Goal: Transaction & Acquisition: Register for event/course

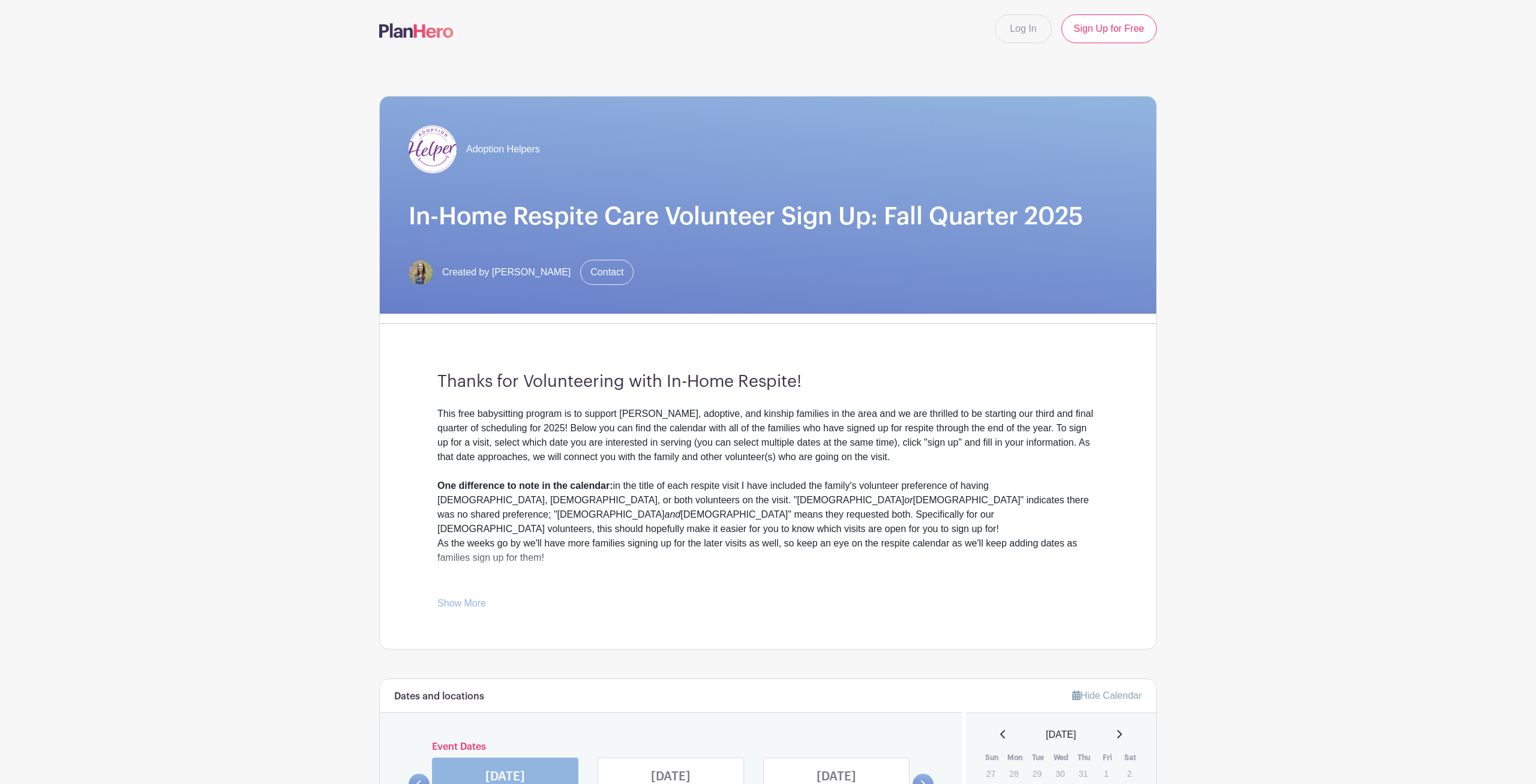
scroll to position [245, 0]
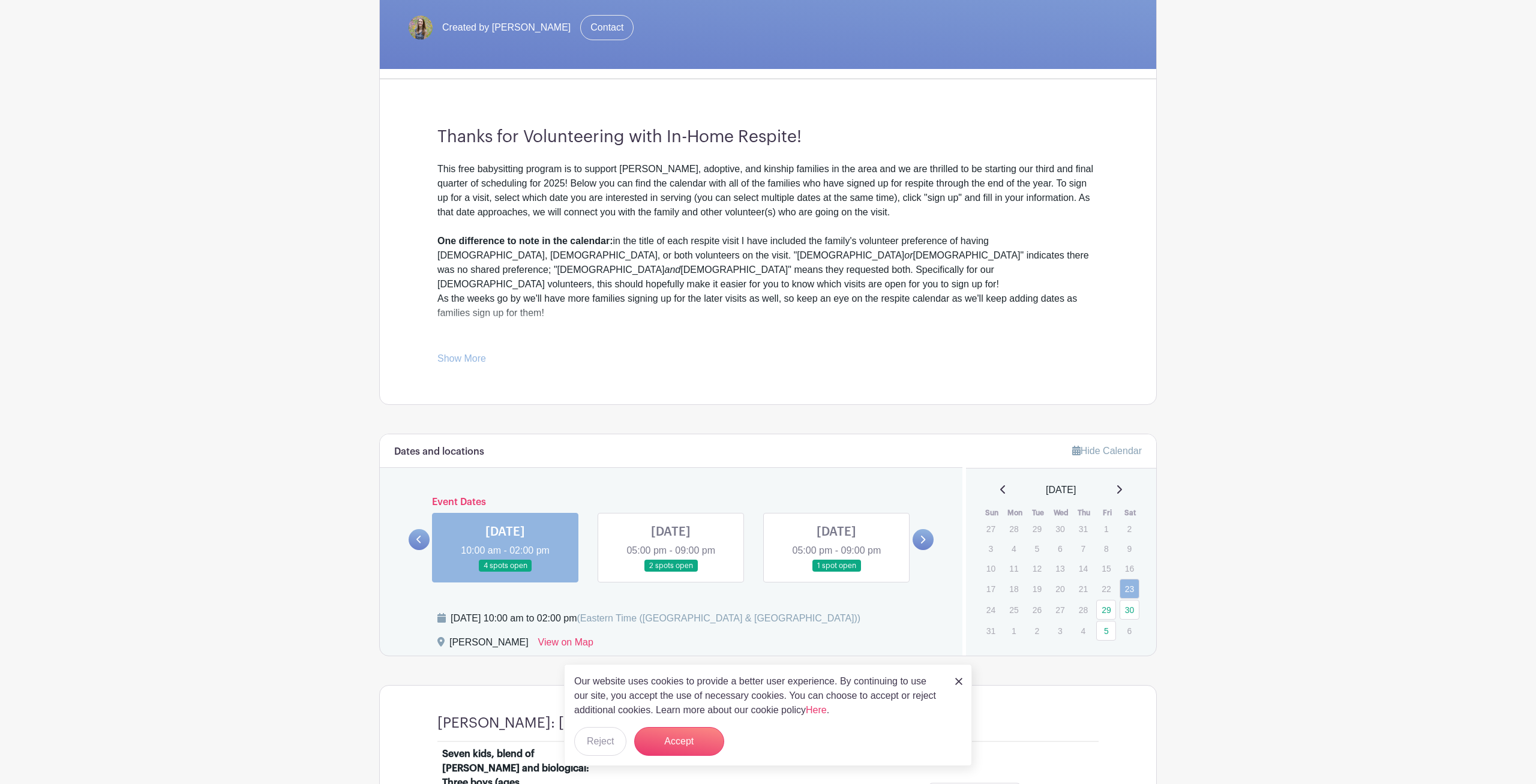
click at [960, 679] on img at bounding box center [958, 681] width 7 height 7
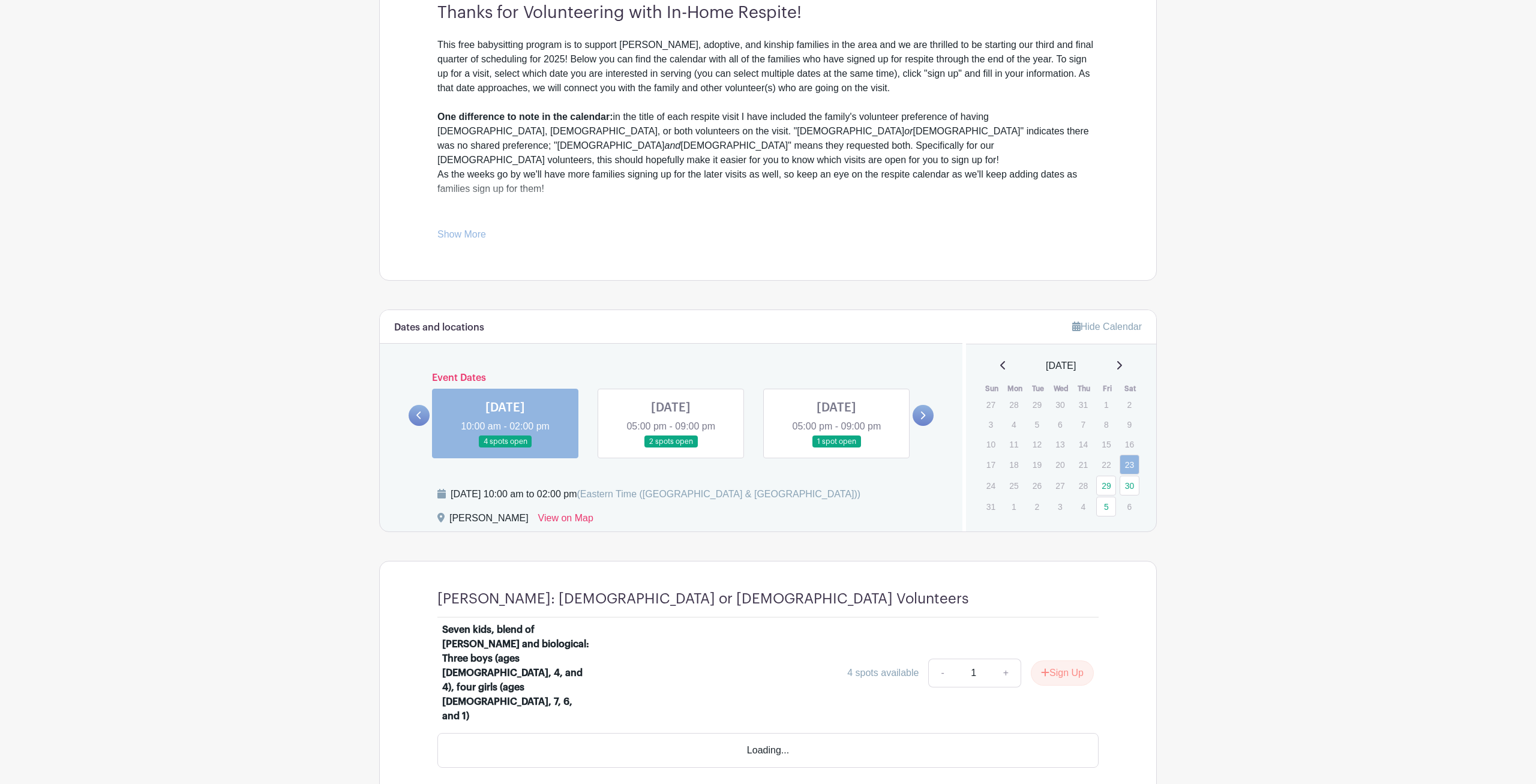
scroll to position [380, 0]
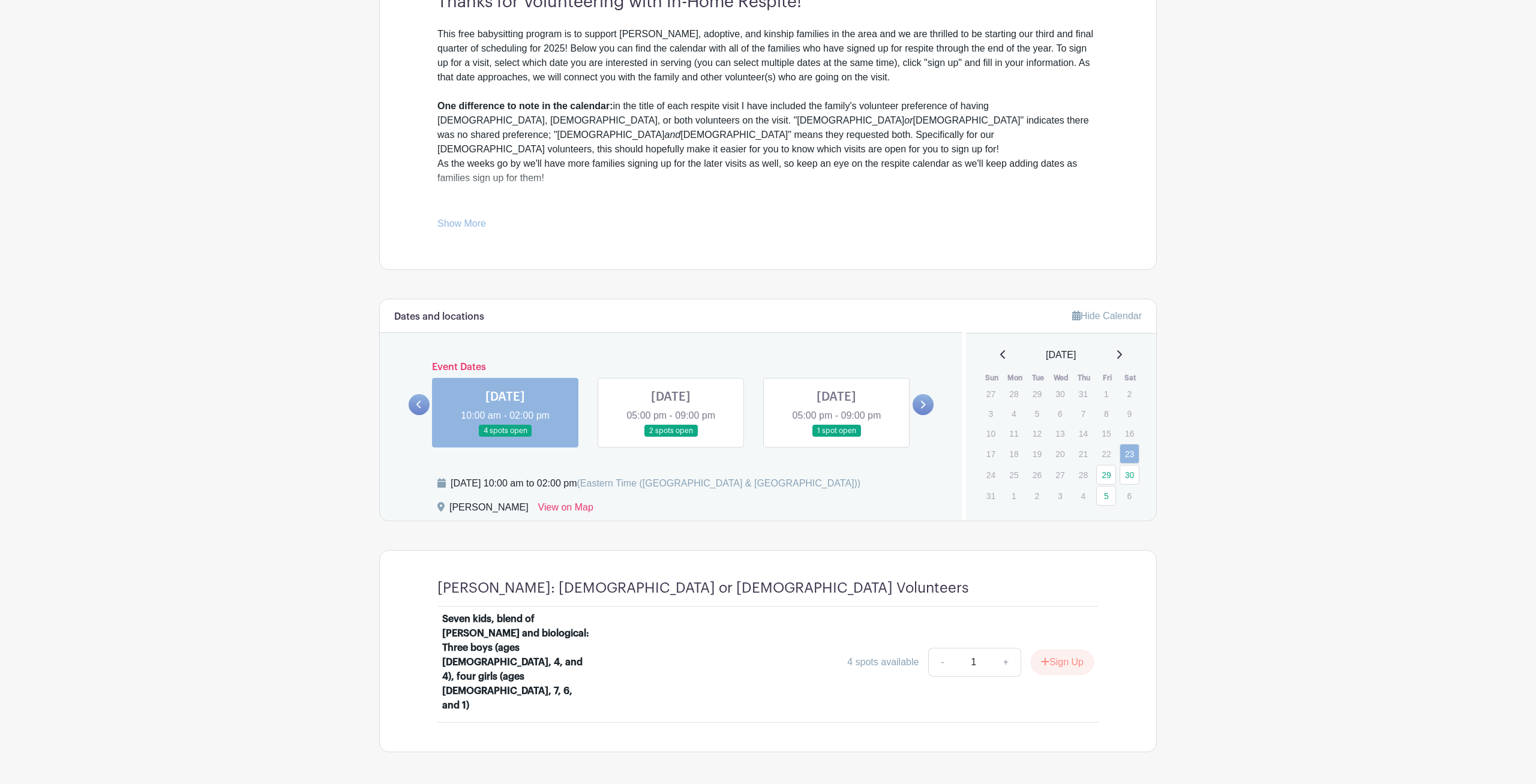
click at [505, 437] on link at bounding box center [505, 437] width 0 height 0
click at [1062, 650] on button "Sign Up" at bounding box center [1062, 661] width 63 height 25
click at [1094, 754] on link "Review & Confirm Signups" at bounding box center [1087, 751] width 139 height 29
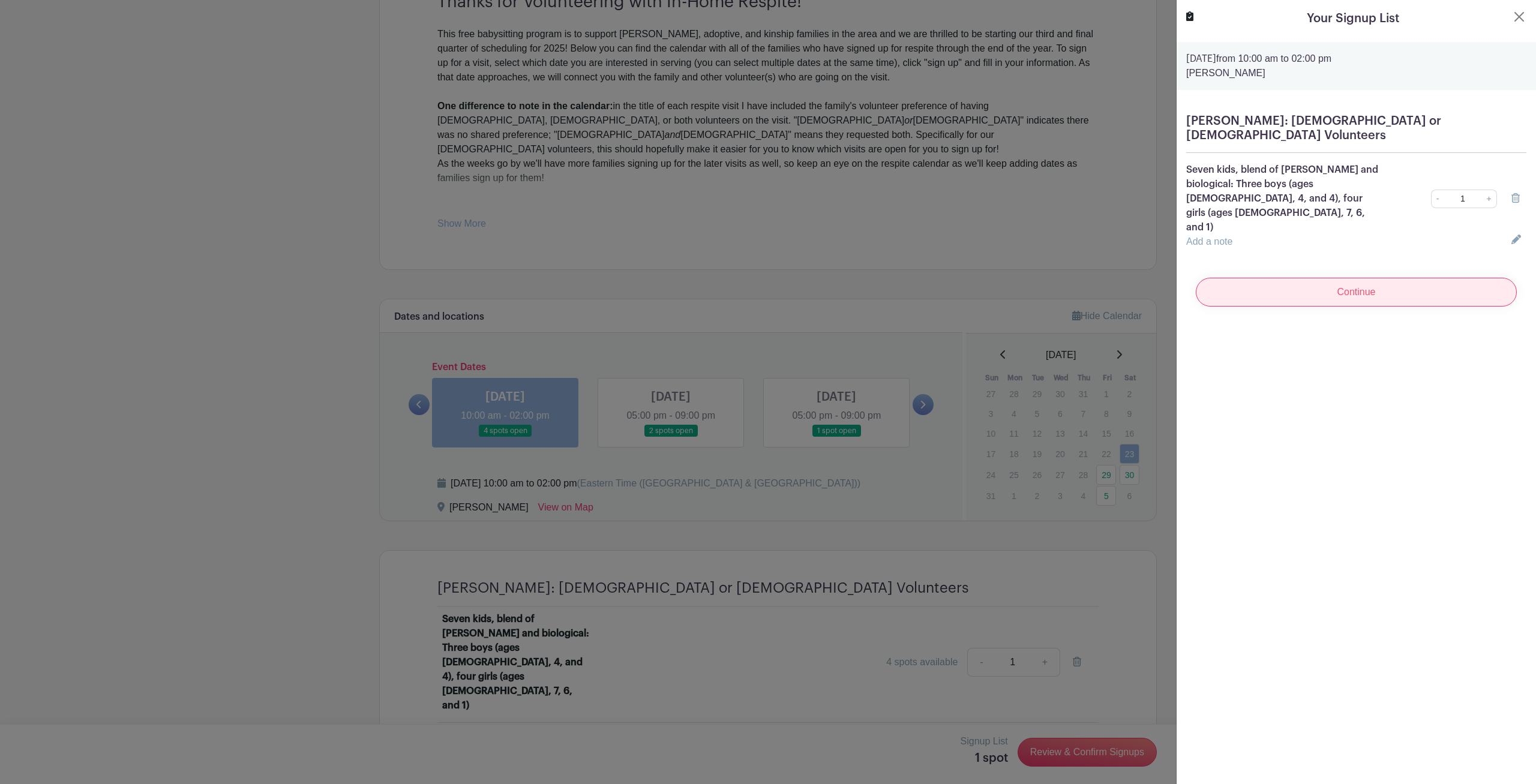
click at [1375, 278] on input "Continue" at bounding box center [1356, 292] width 321 height 29
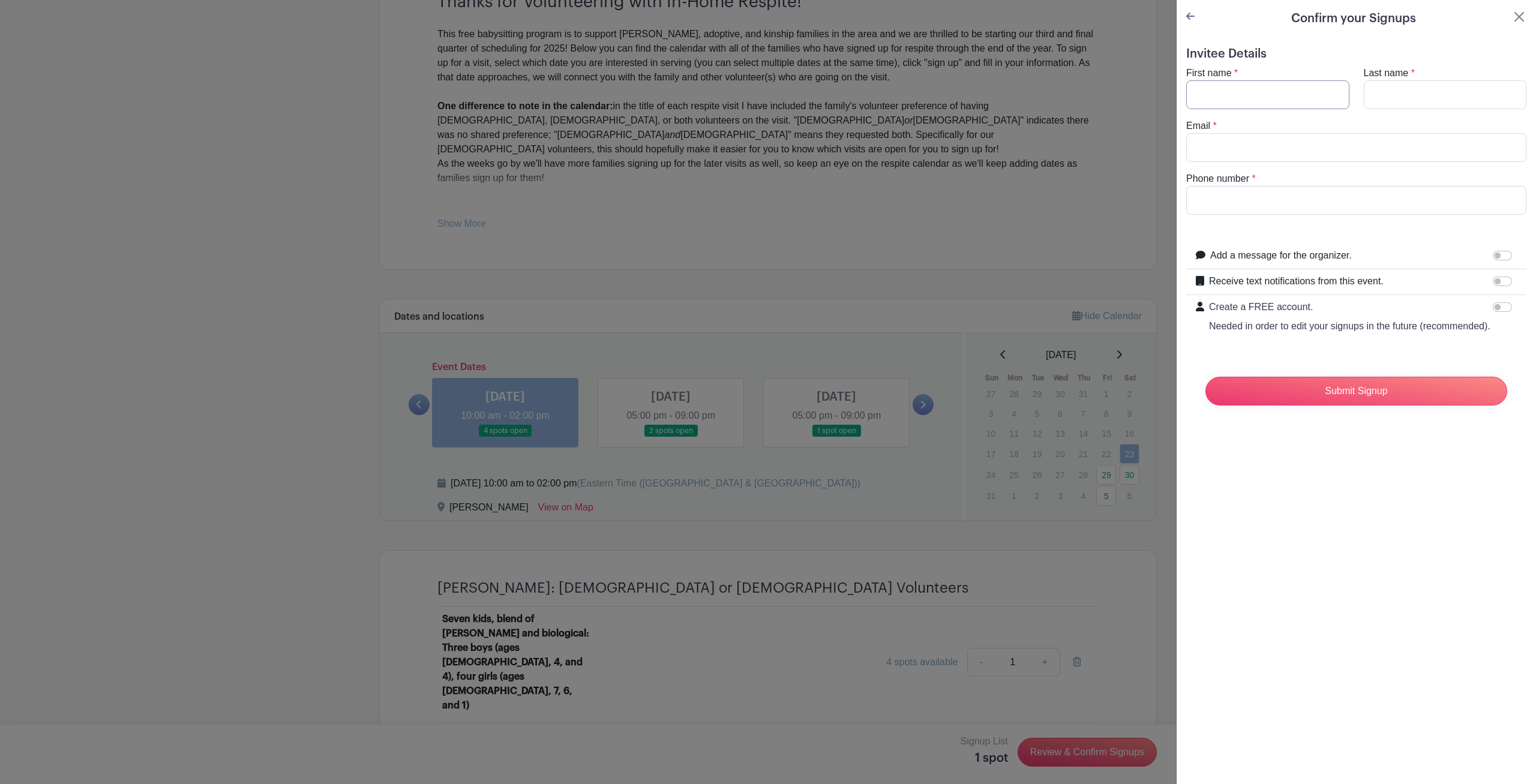
click at [1234, 84] on input "First name" at bounding box center [1267, 94] width 163 height 29
type input "[PERSON_NAME]"
type input "[EMAIL_ADDRESS][DOMAIN_NAME]"
drag, startPoint x: 1226, startPoint y: 201, endPoint x: 1212, endPoint y: 205, distance: 14.6
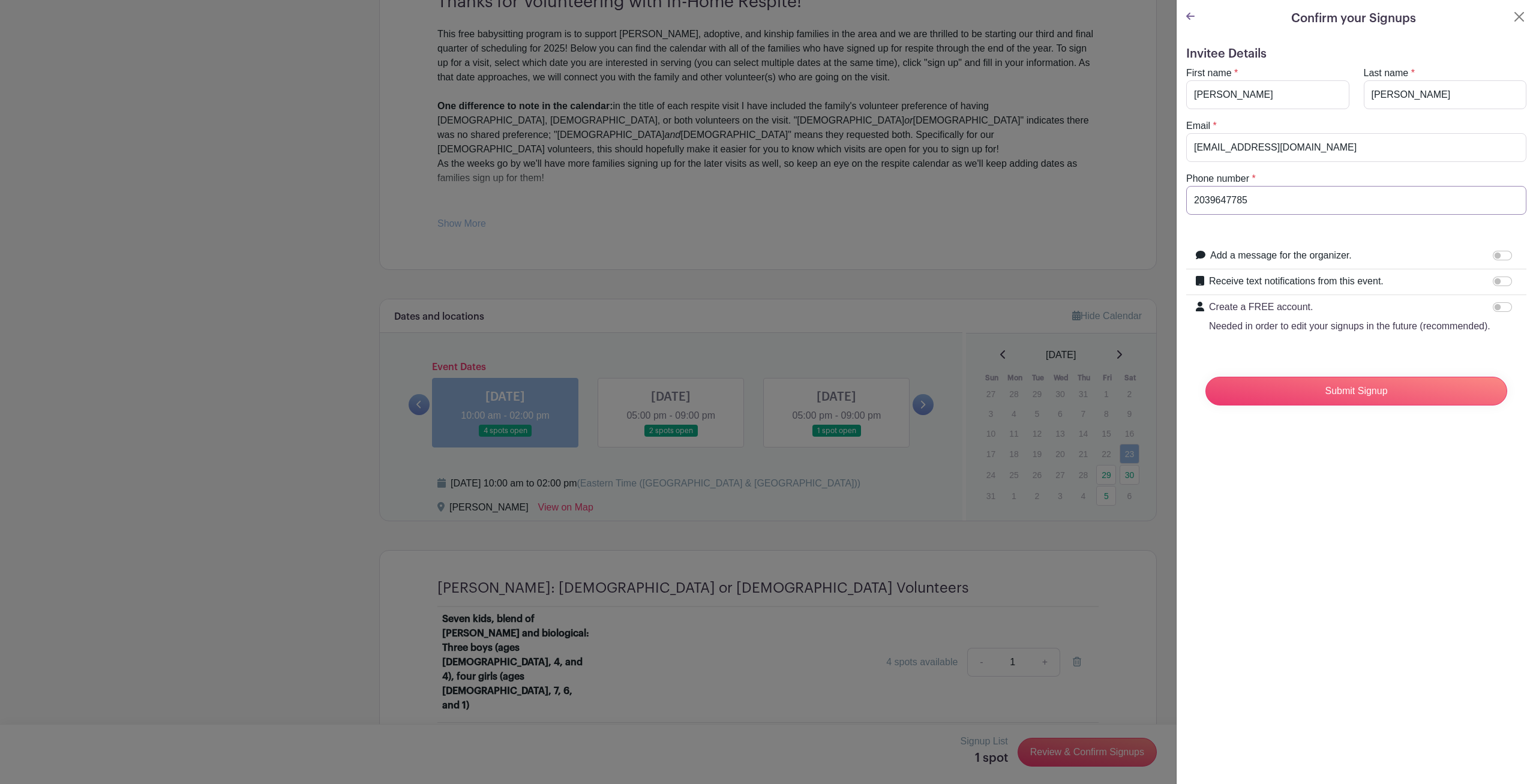
click at [1212, 205] on input "2039647785" at bounding box center [1356, 200] width 340 height 29
type input "2039647785"
click at [1410, 530] on div "Confirm your Signups Invitee Details First name * [PERSON_NAME] name * [PERSON_…" at bounding box center [1356, 392] width 360 height 784
drag, startPoint x: 1440, startPoint y: 531, endPoint x: 1406, endPoint y: 435, distance: 101.8
click at [1435, 521] on div "Confirm your Signups Invitee Details First name * [PERSON_NAME] name * [PERSON_…" at bounding box center [1356, 392] width 360 height 784
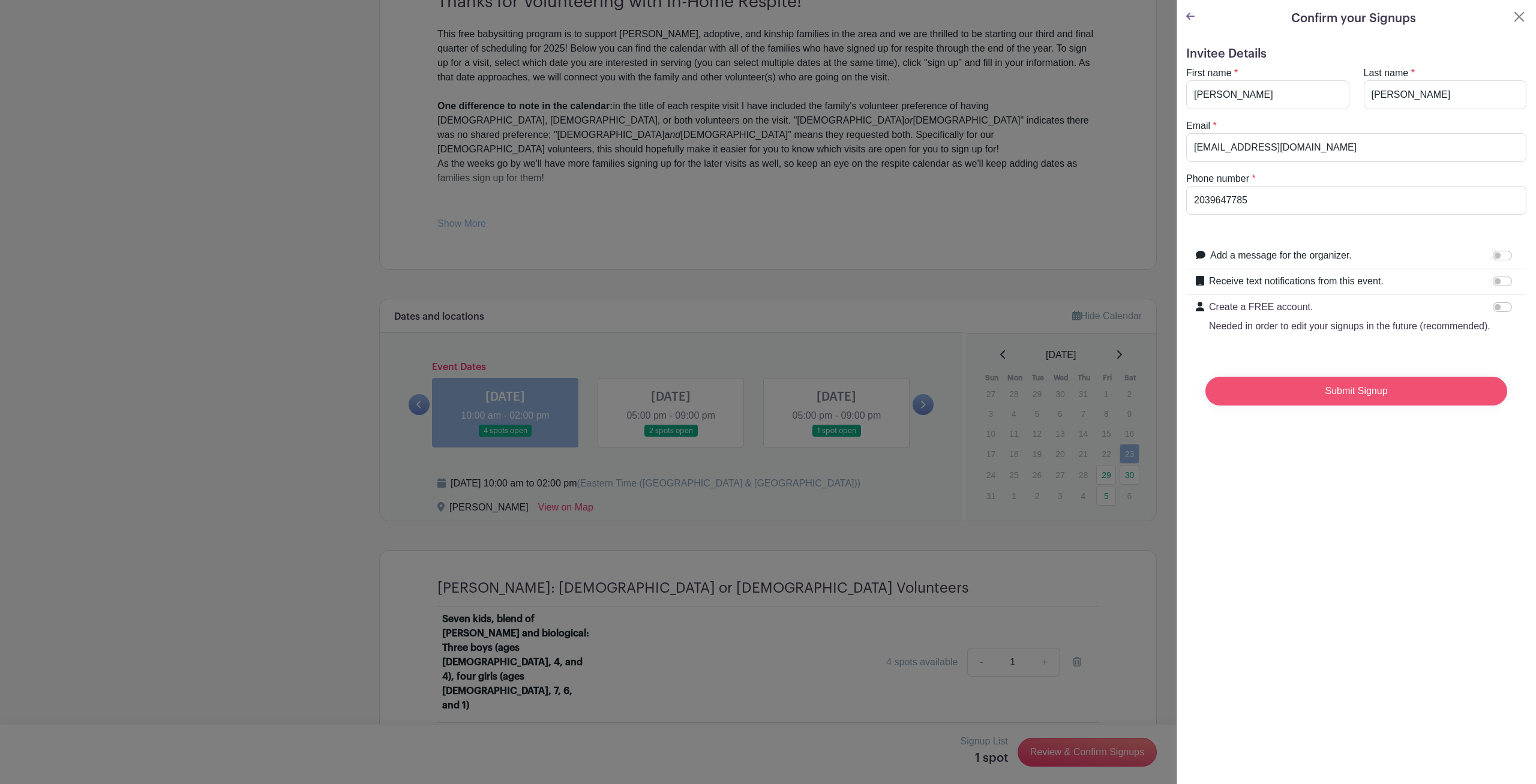
click at [1352, 390] on input "Submit Signup" at bounding box center [1356, 391] width 302 height 29
